Goal: Find specific page/section: Find specific page/section

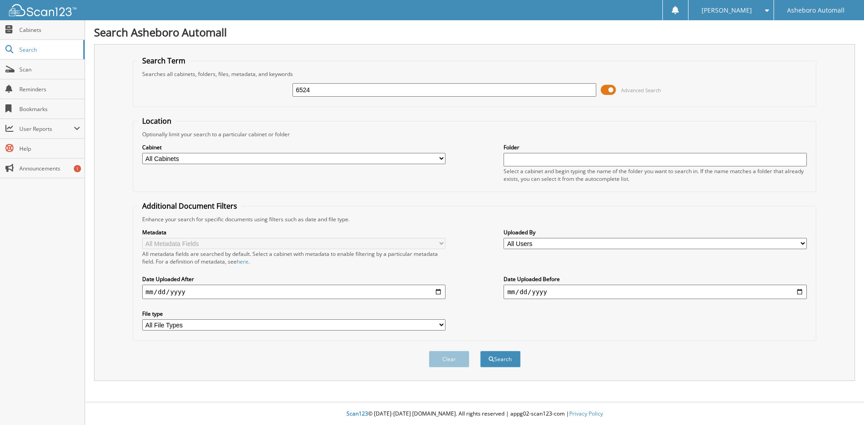
type input "6524"
click at [480, 351] on button "Search" at bounding box center [500, 359] width 41 height 17
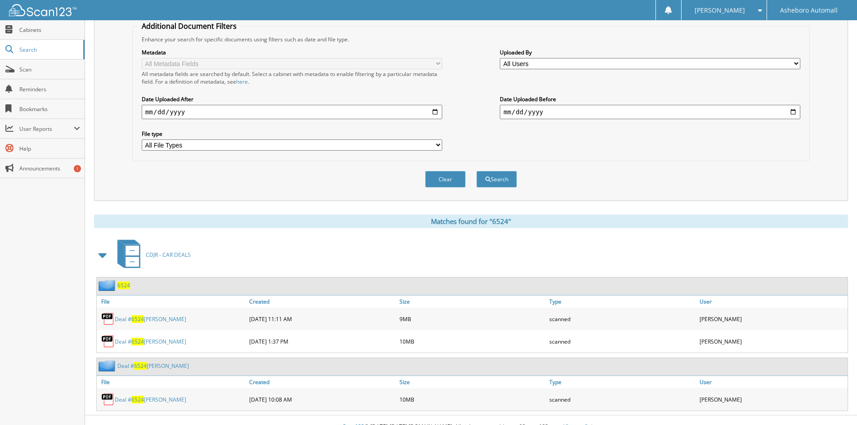
scroll to position [194, 0]
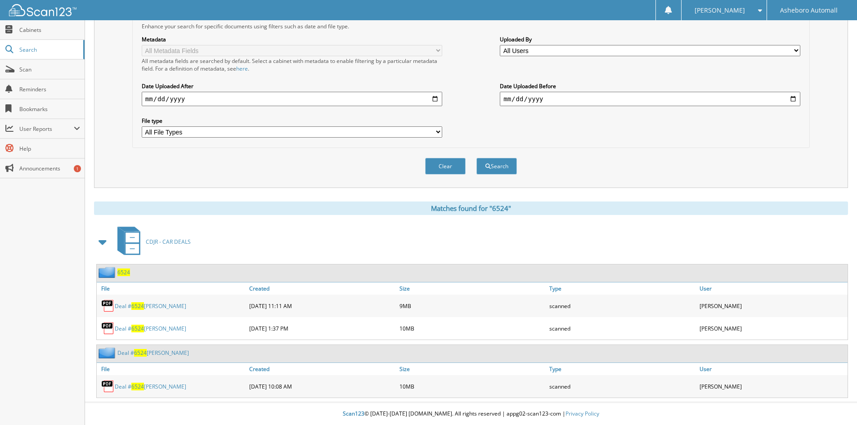
click at [177, 306] on link "Deal # 6524 [PERSON_NAME]" at bounding box center [151, 306] width 72 height 8
